Goal: Task Accomplishment & Management: Manage account settings

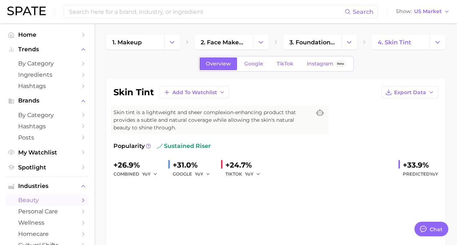
type textarea "x"
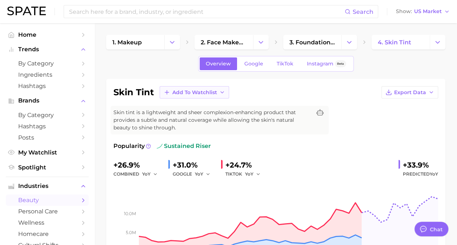
click at [174, 93] on span "Add to Watchlist" at bounding box center [194, 92] width 45 height 6
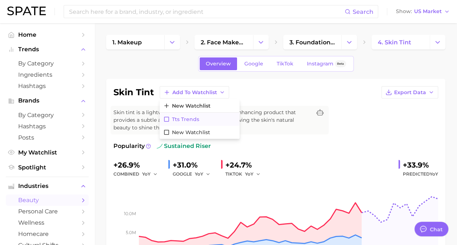
click at [182, 118] on span "tts trends" at bounding box center [185, 119] width 27 height 6
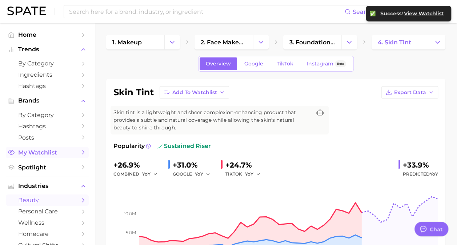
click at [49, 153] on span "My Watchlist" at bounding box center [47, 152] width 58 height 7
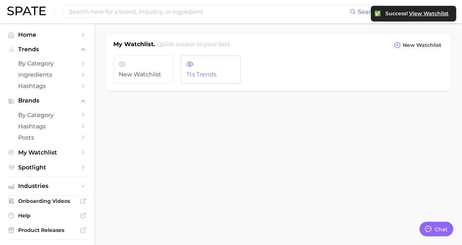
click at [201, 75] on span "tts trends" at bounding box center [210, 74] width 49 height 7
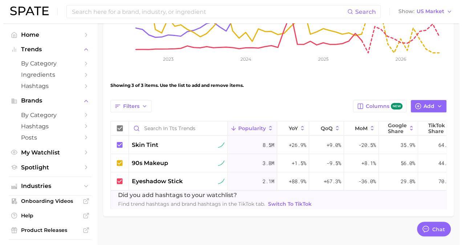
scroll to position [185, 0]
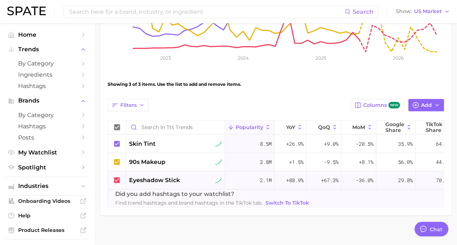
click at [178, 181] on span "eyeshadow stick" at bounding box center [154, 180] width 51 height 9
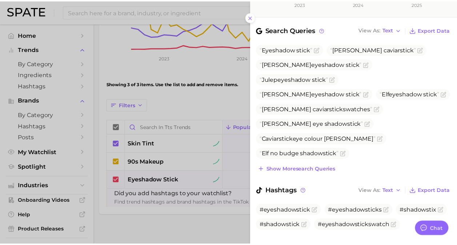
scroll to position [233, 0]
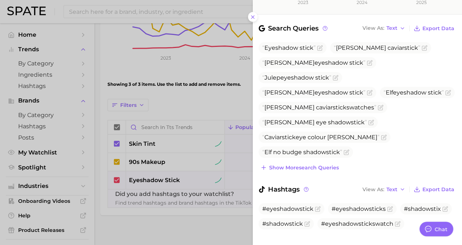
click at [232, 233] on div at bounding box center [231, 122] width 462 height 245
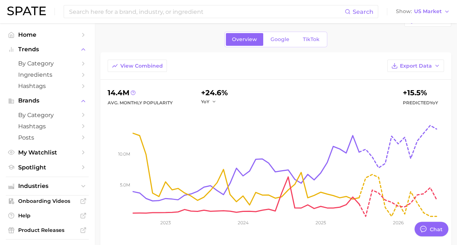
scroll to position [0, 0]
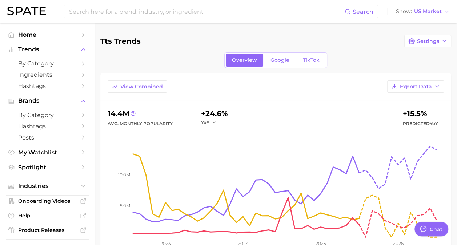
click at [408, 66] on div "Overview Google TikTok" at bounding box center [275, 60] width 351 height 16
